Goal: Complete application form

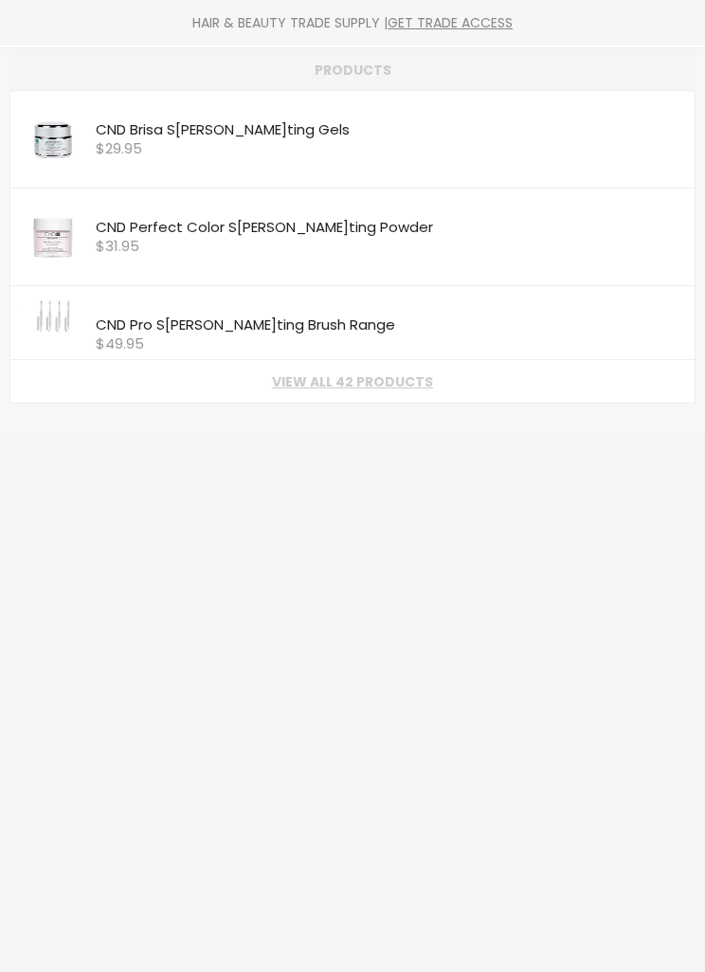
type input "Culpt"
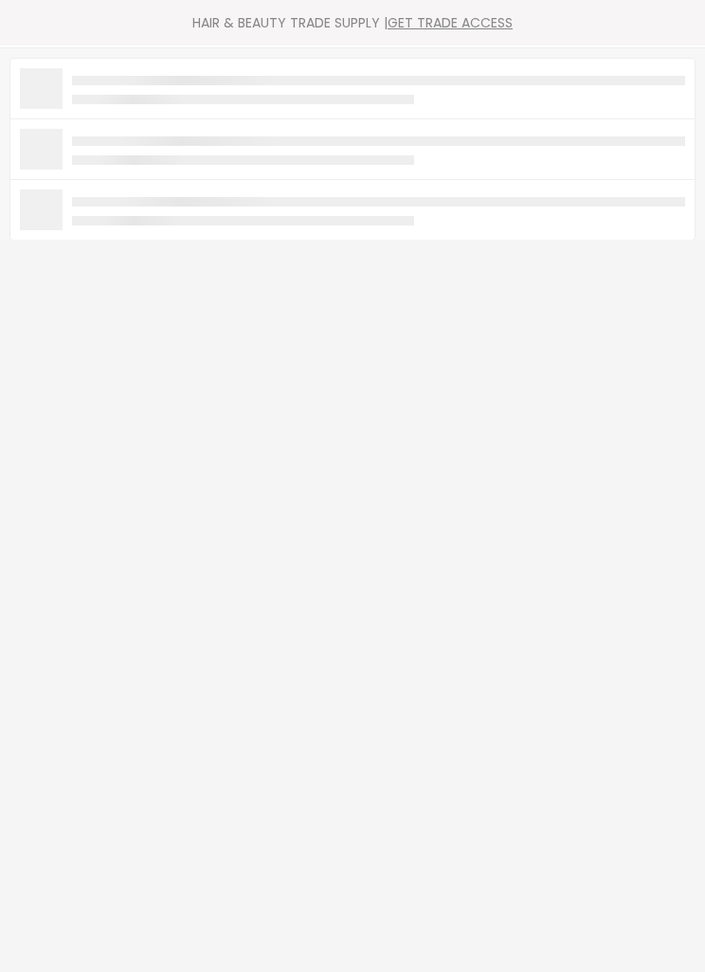
type input "S"
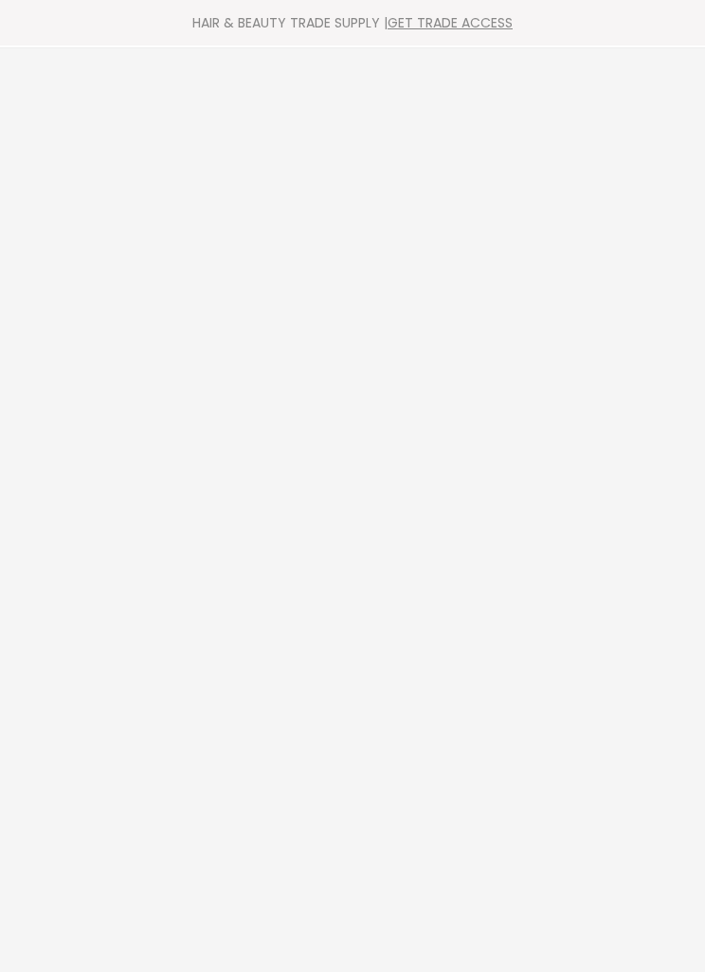
click at [454, 17] on link "GET TRADE ACCESS" at bounding box center [449, 22] width 125 height 19
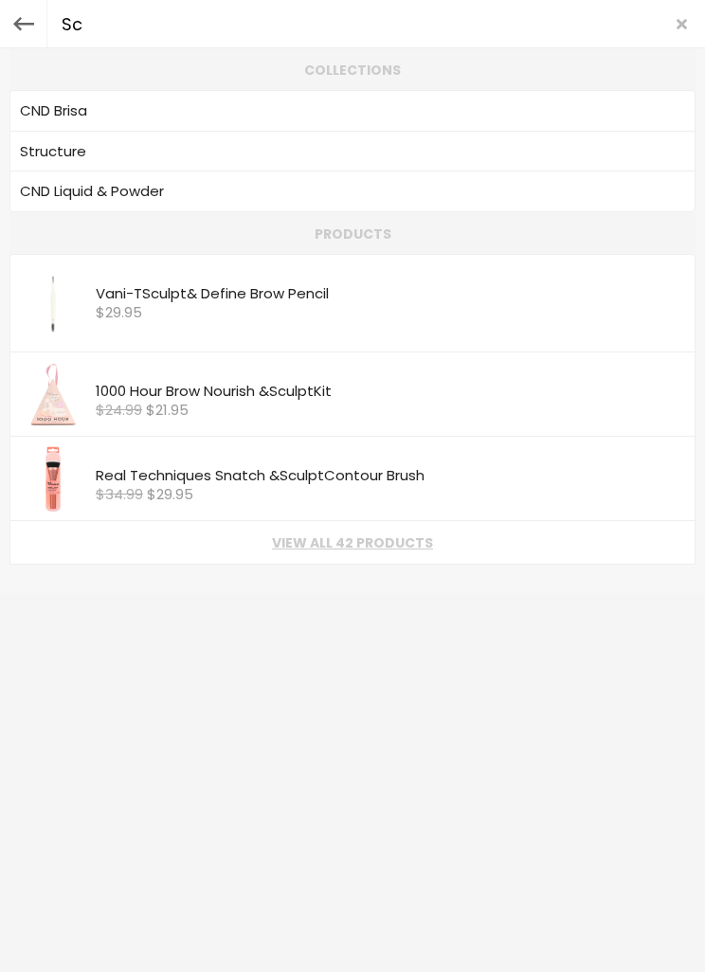
type input "S"
